Goal: Obtain resource: Obtain resource

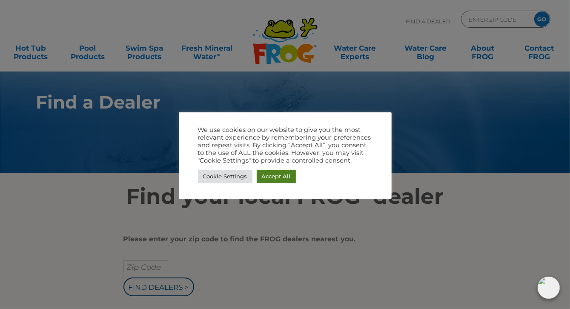
click at [274, 176] on link "Accept All" at bounding box center [276, 176] width 39 height 13
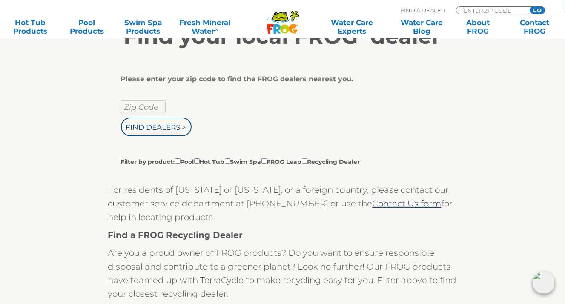
scroll to position [161, 0]
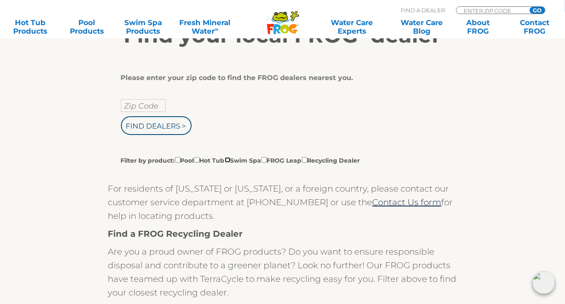
click at [230, 159] on input "Filter by product: Pool Hot Tub Swim Spa FROG Leap Recycling Dealer" at bounding box center [228, 160] width 6 height 6
checkbox input "true"
click at [143, 106] on input "text" at bounding box center [143, 105] width 45 height 13
type input "86401"
click at [151, 122] on input "Find Dealers >" at bounding box center [156, 125] width 71 height 19
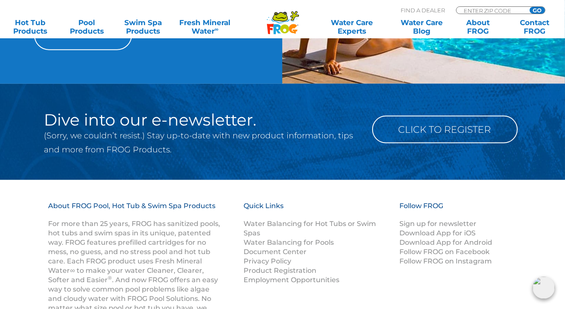
scroll to position [988, 0]
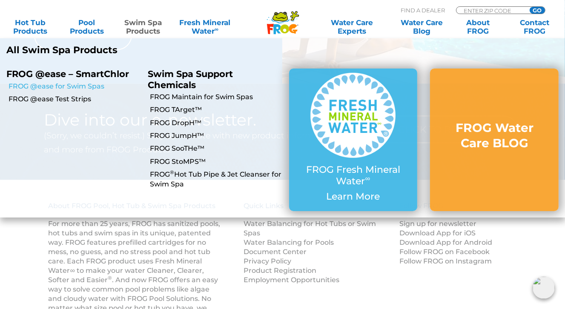
click at [56, 84] on link "FROG @ease for Swim Spas" at bounding box center [75, 86] width 133 height 9
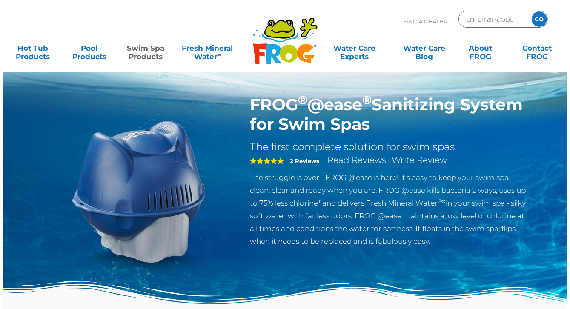
scroll to position [7, 0]
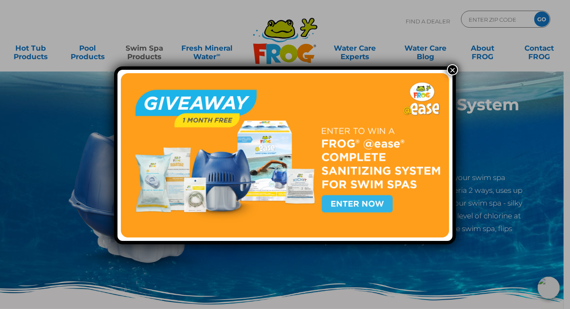
click at [351, 199] on img at bounding box center [285, 155] width 328 height 164
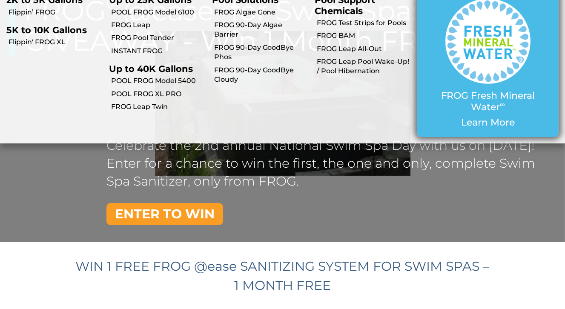
scroll to position [215, 0]
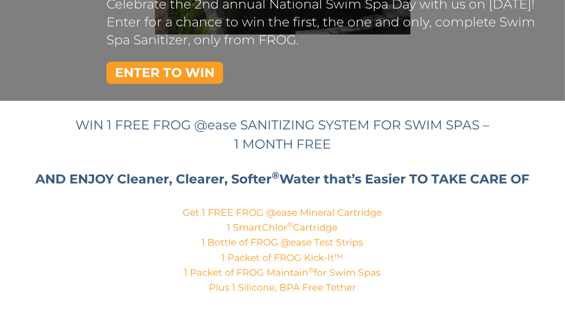
click at [157, 74] on link "ENTER TO WIN" at bounding box center [164, 73] width 117 height 22
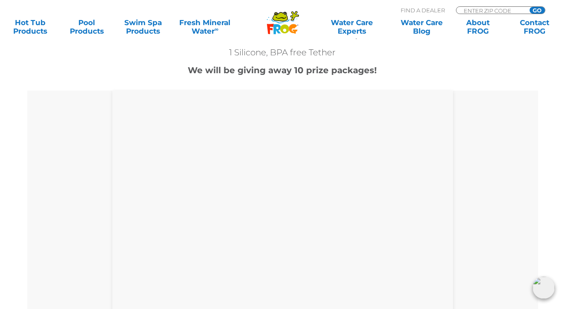
scroll to position [380, 0]
